Goal: Information Seeking & Learning: Learn about a topic

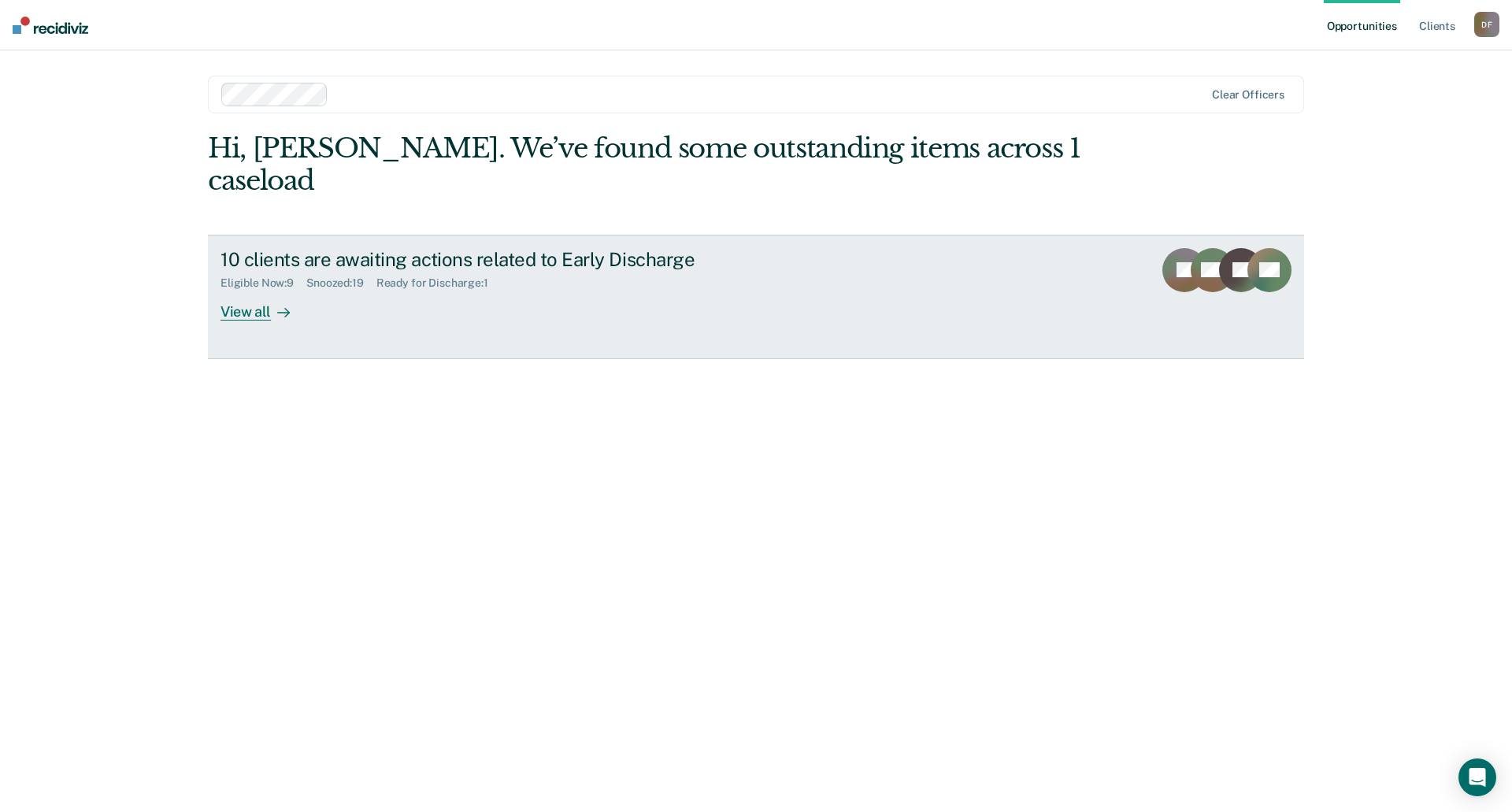
click at [261, 290] on div "View all" at bounding box center [265, 305] width 89 height 31
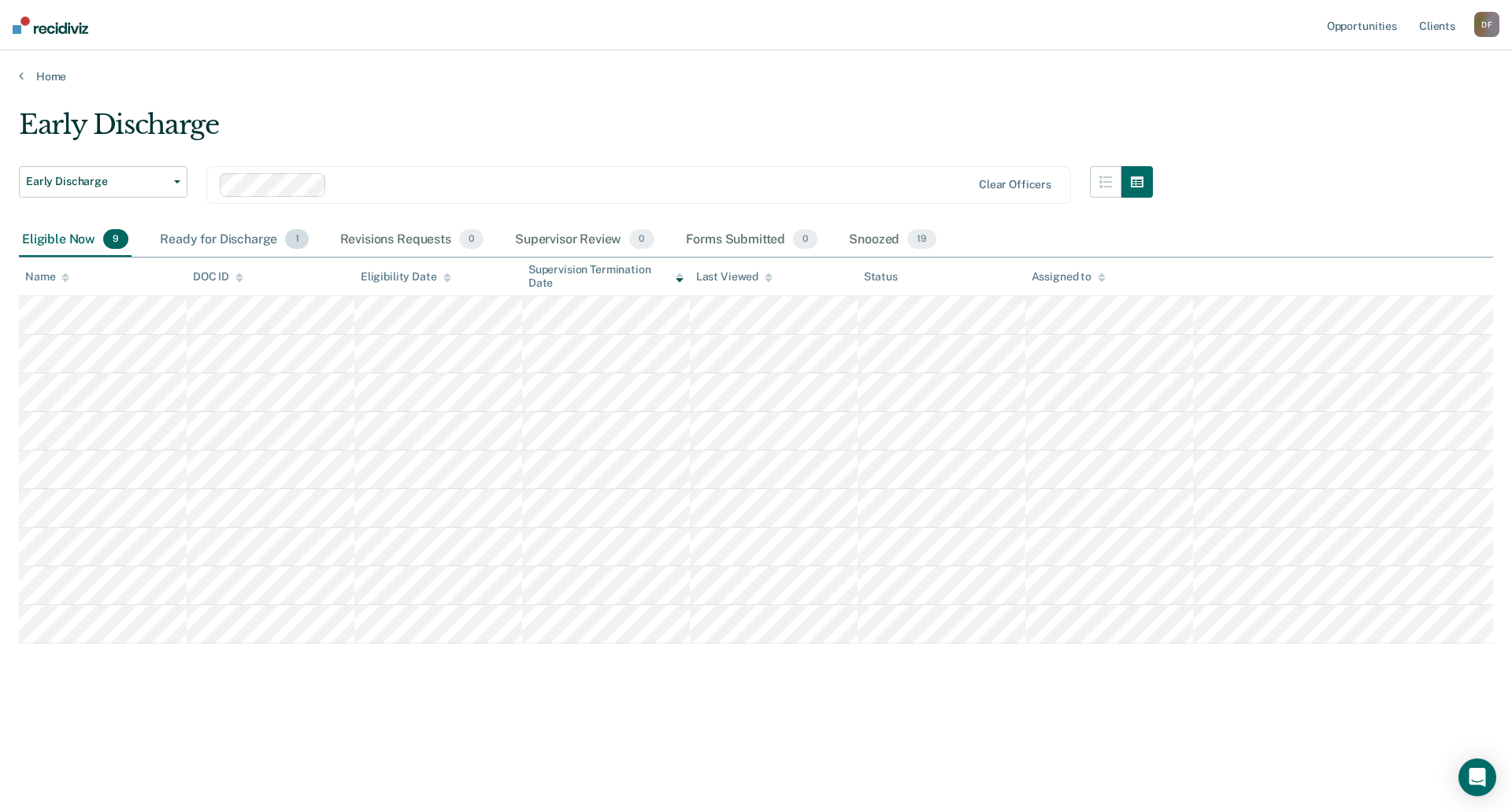
click at [210, 242] on div "Ready for Discharge 1" at bounding box center [234, 240] width 154 height 34
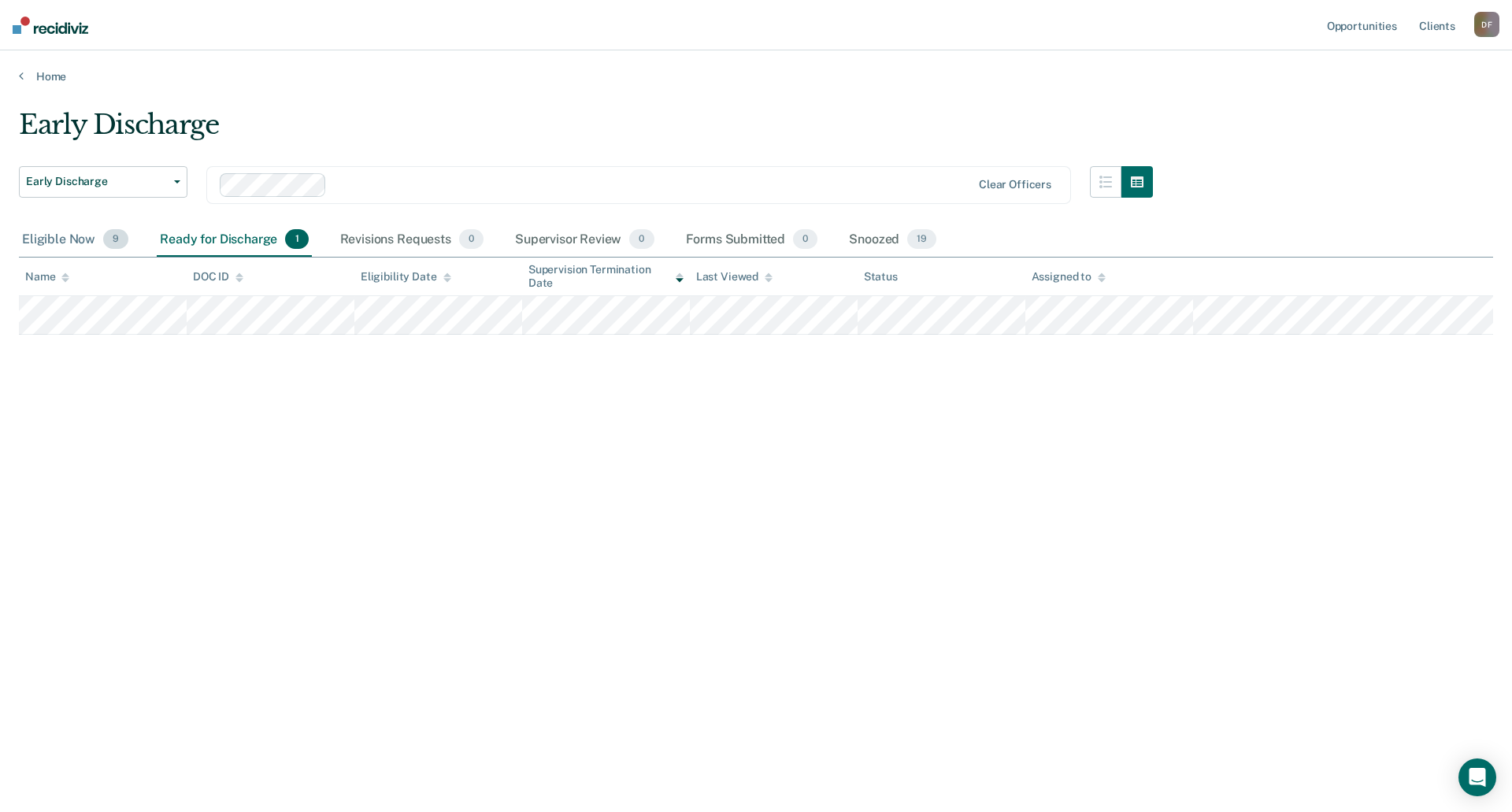
click at [52, 243] on div "Eligible Now 9" at bounding box center [75, 240] width 113 height 34
